Goal: Use online tool/utility: Utilize a website feature to perform a specific function

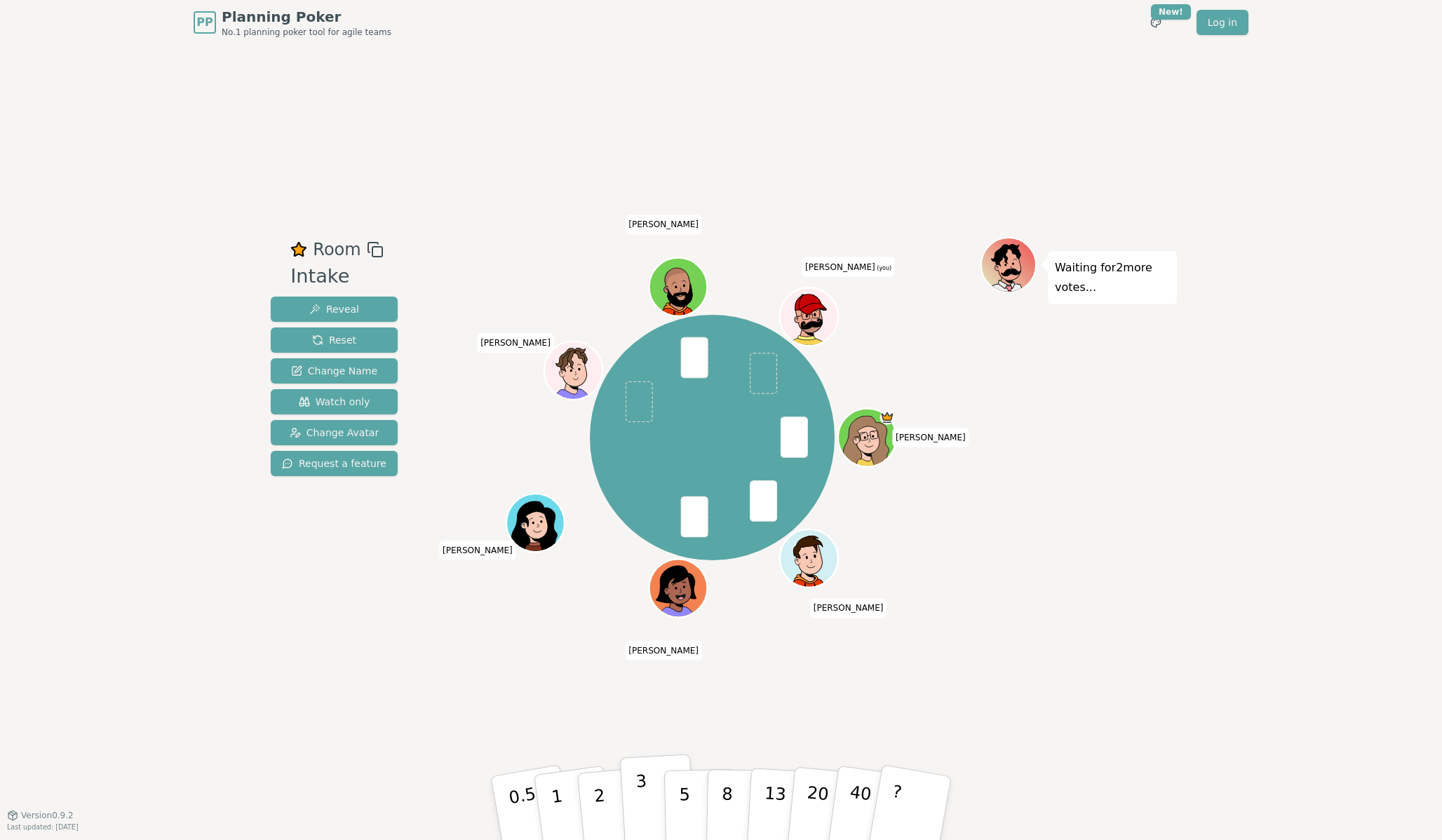
click at [636, 800] on p "3" at bounding box center [643, 810] width 16 height 77
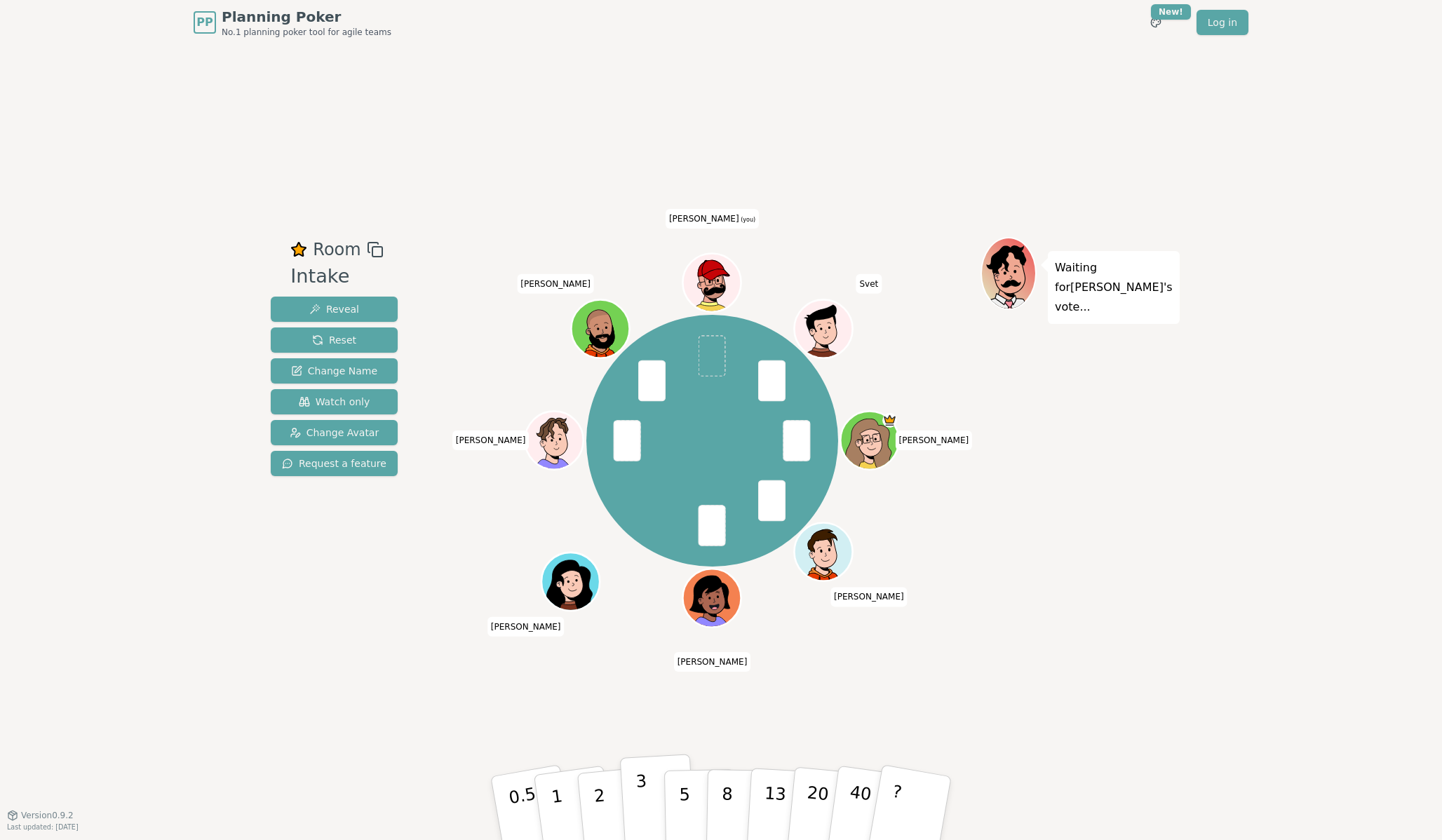
click at [655, 790] on button "3" at bounding box center [658, 808] width 77 height 110
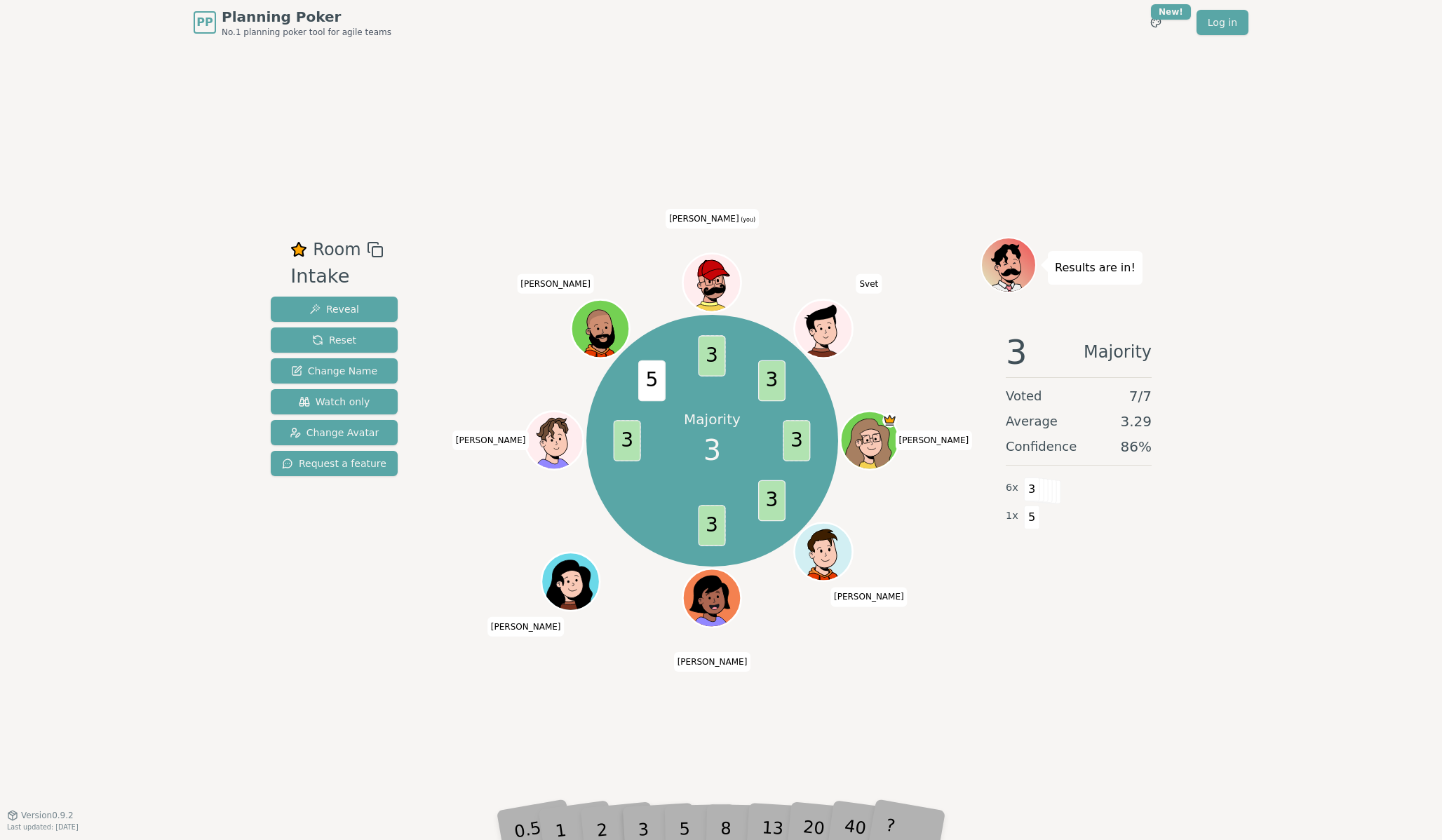
click at [678, 728] on div "Room Intake Reveal Reset Change Name Watch only Change Avatar Request a feature…" at bounding box center [721, 430] width 912 height 770
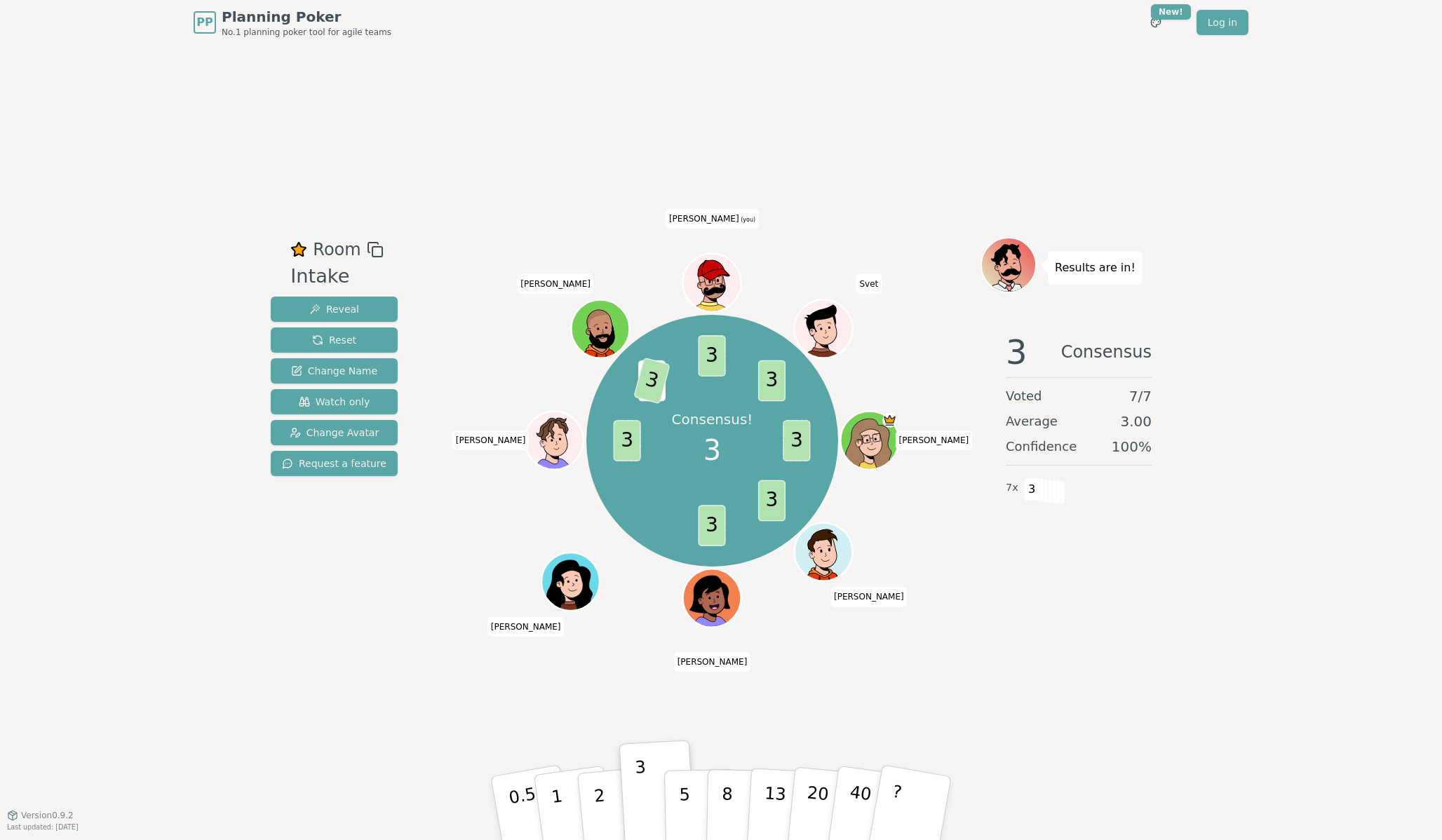
click at [1054, 480] on span at bounding box center [1053, 492] width 16 height 24
click at [1034, 490] on span "3" at bounding box center [1032, 489] width 16 height 24
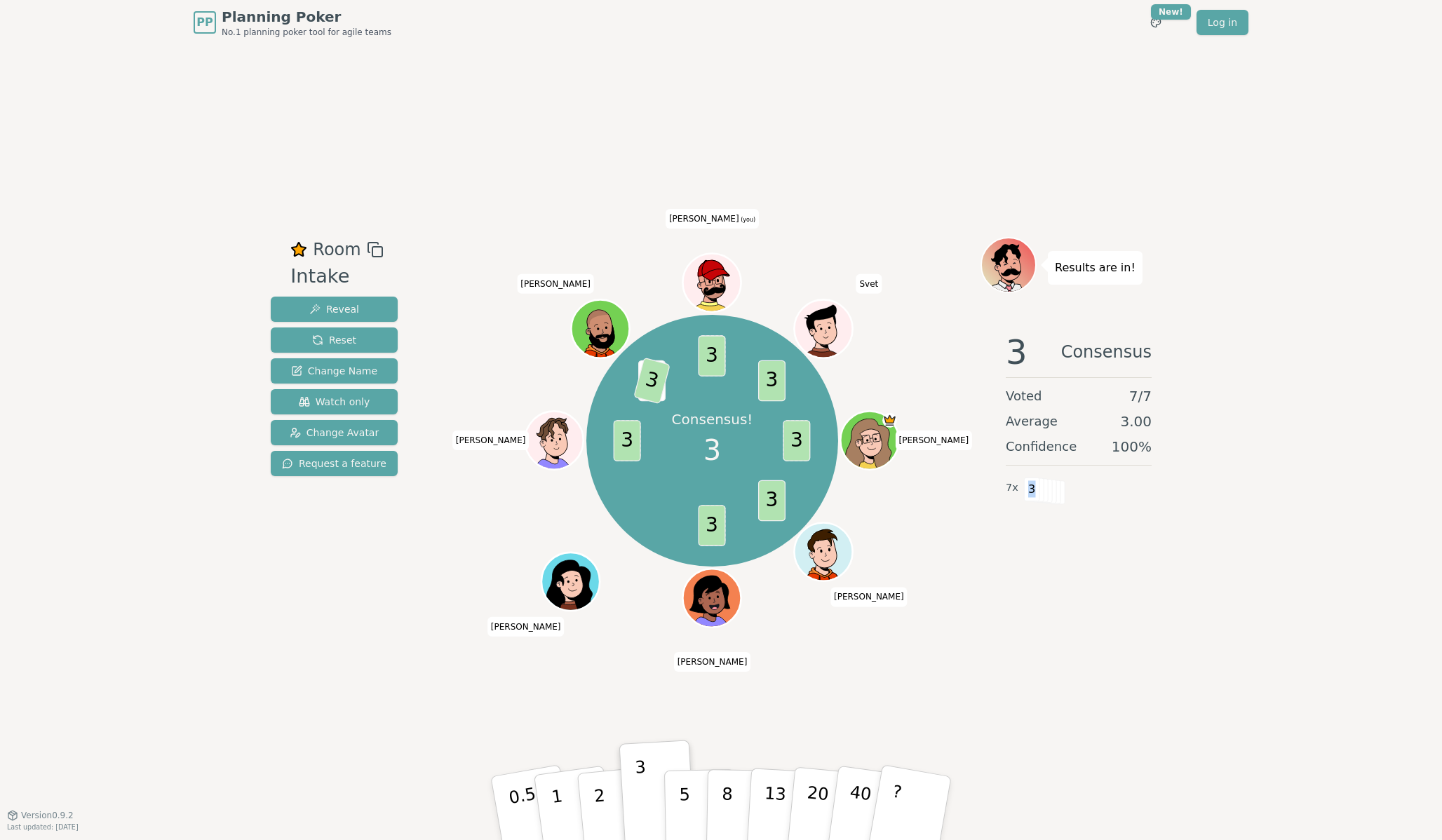
click at [1034, 490] on span "3" at bounding box center [1032, 489] width 16 height 24
